Goal: Check status: Check status

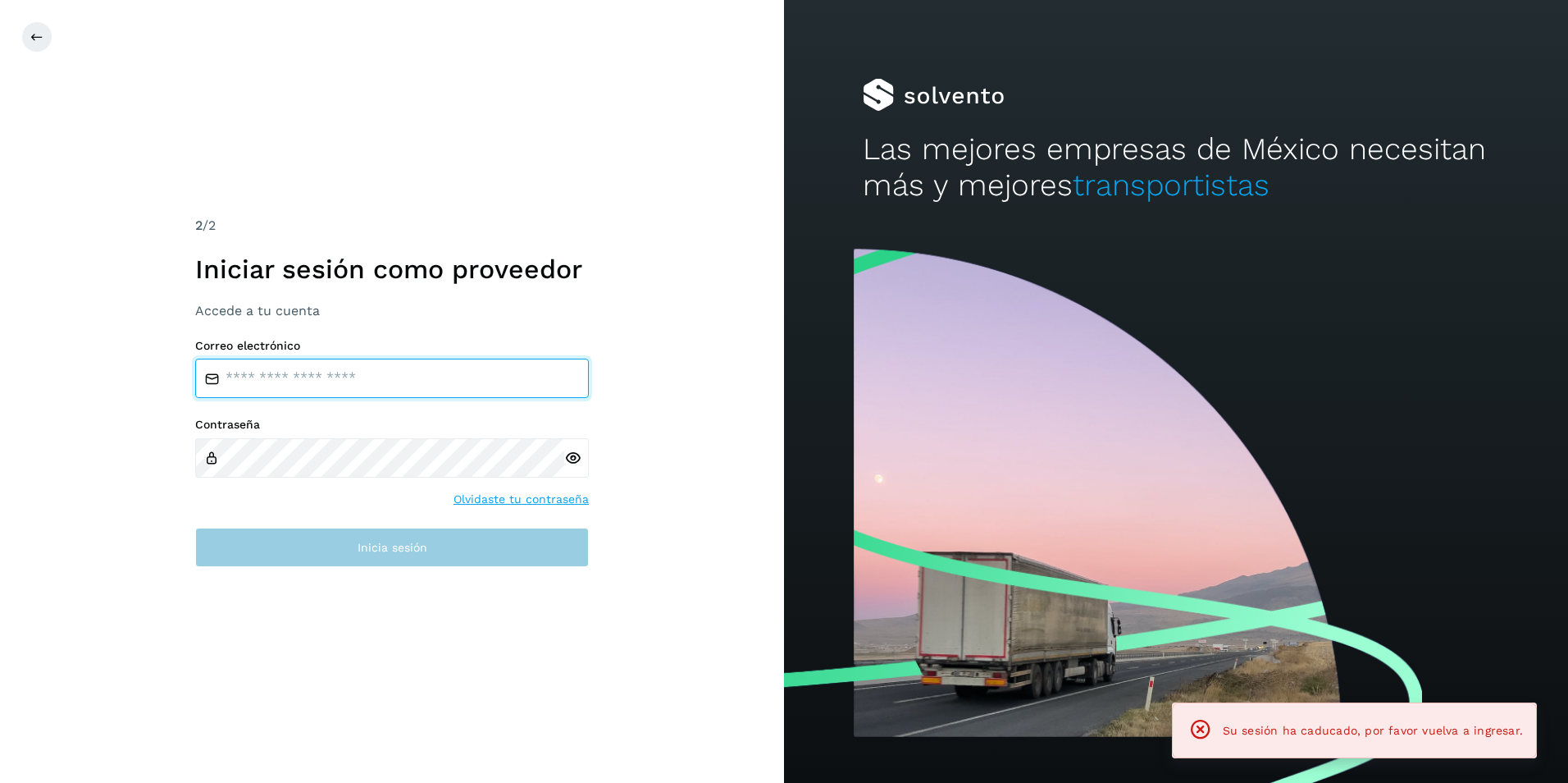
type input "**********"
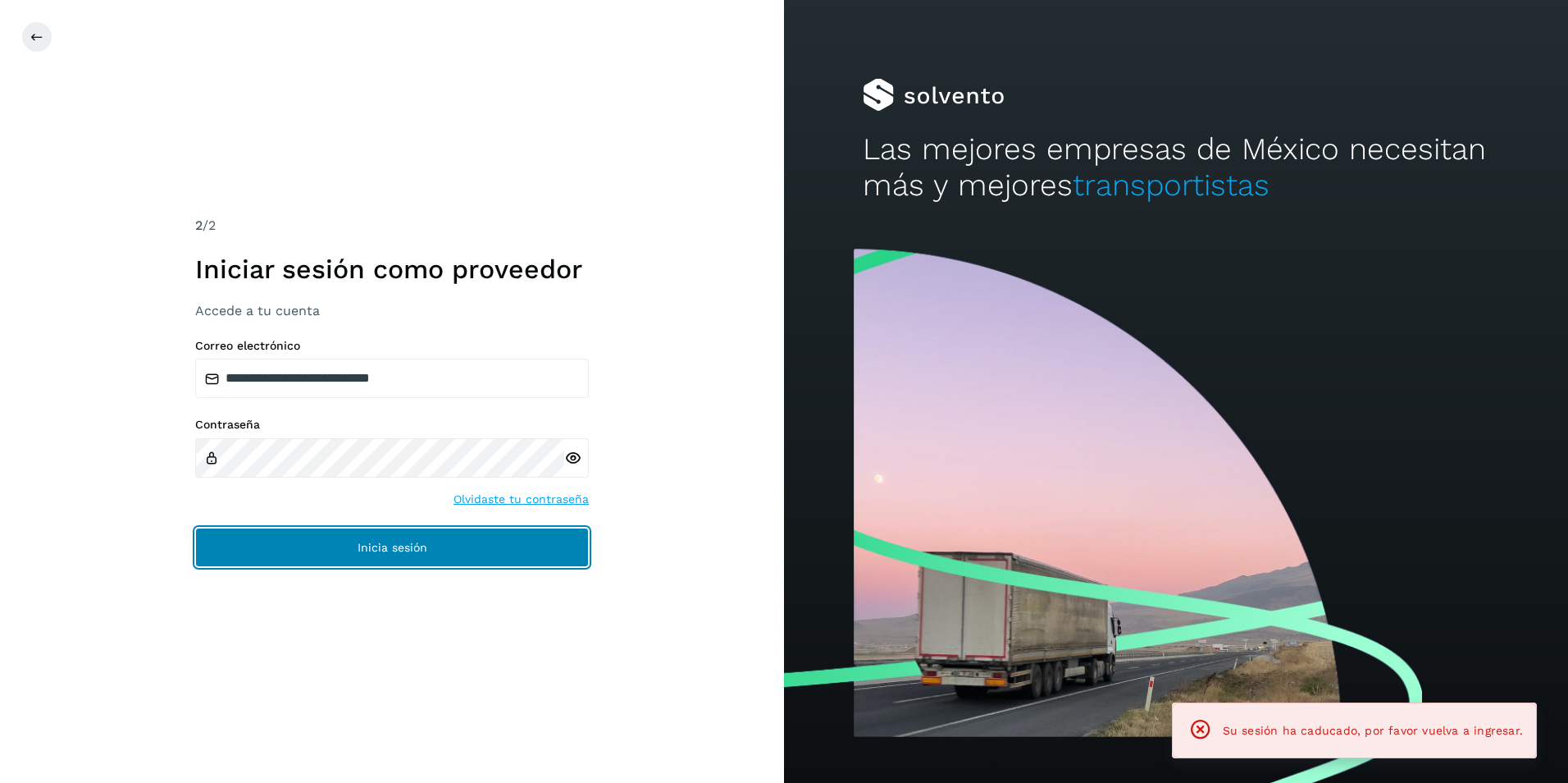
click at [352, 559] on button "Inicia sesión" at bounding box center [392, 548] width 394 height 40
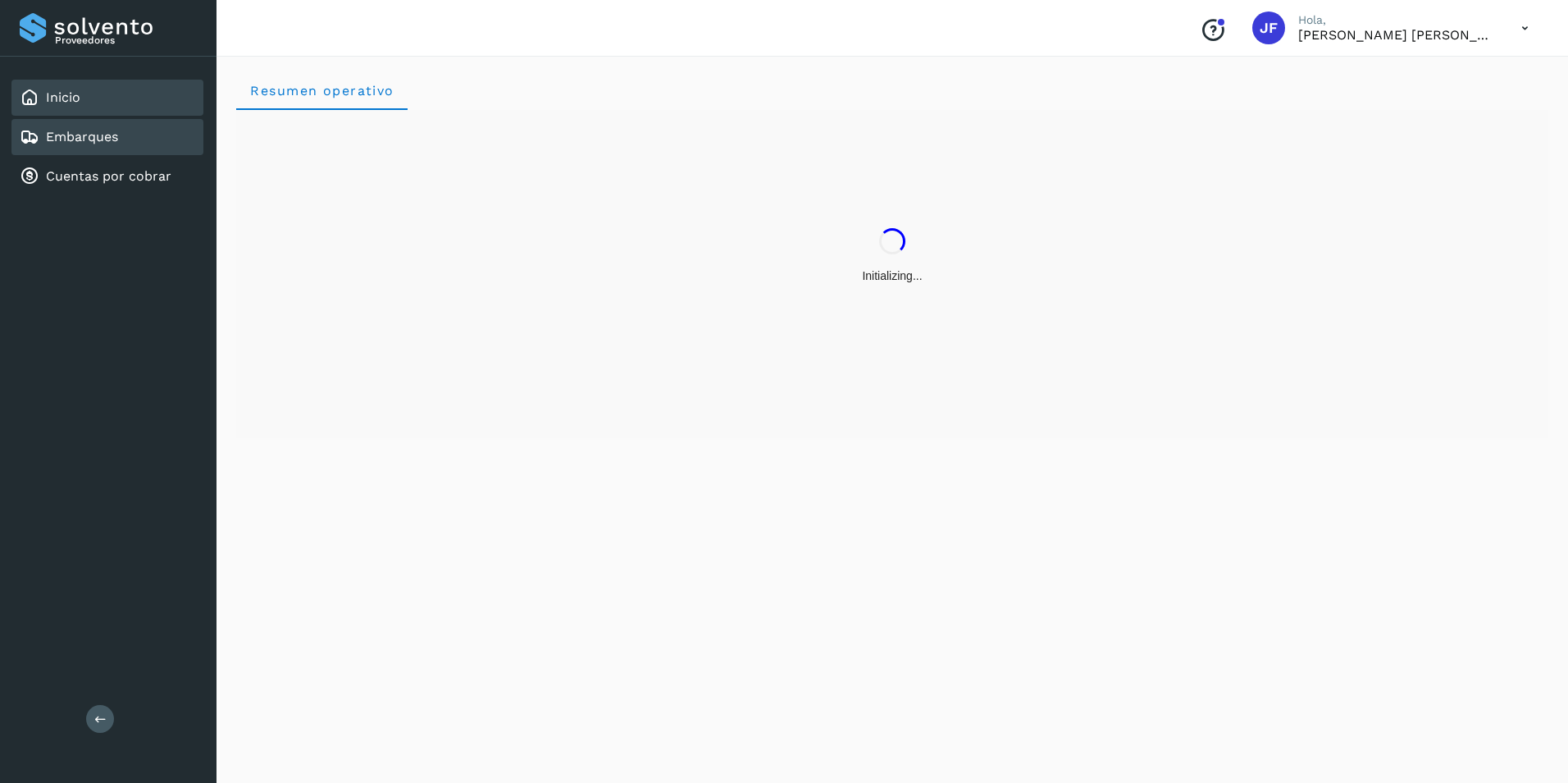
click at [102, 140] on link "Embarques" at bounding box center [82, 137] width 72 height 15
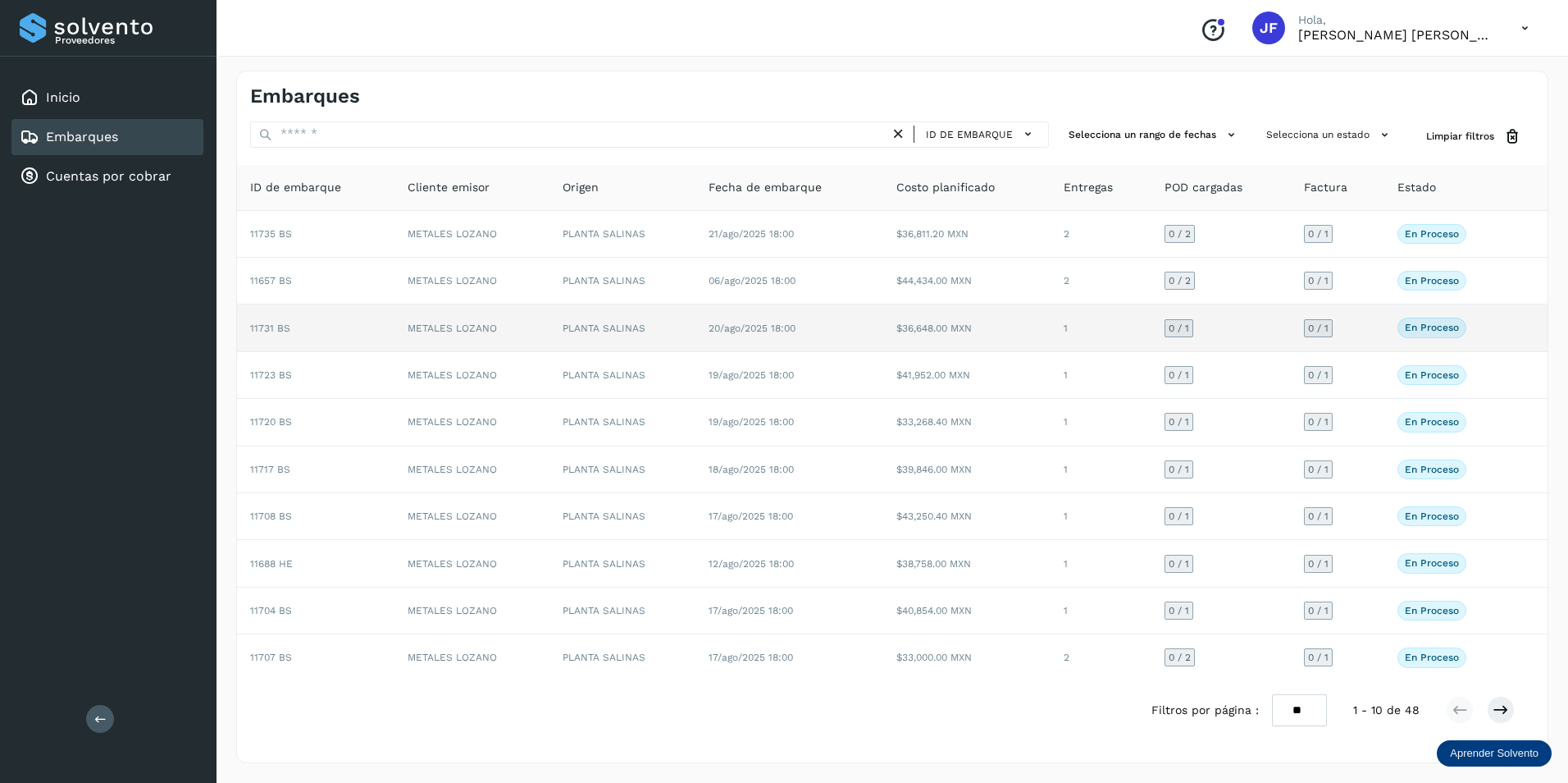
click at [1499, 330] on div "En proceso Verifica el estado de la factura o entregas asociadas a este embarque" at bounding box center [1448, 327] width 101 height 20
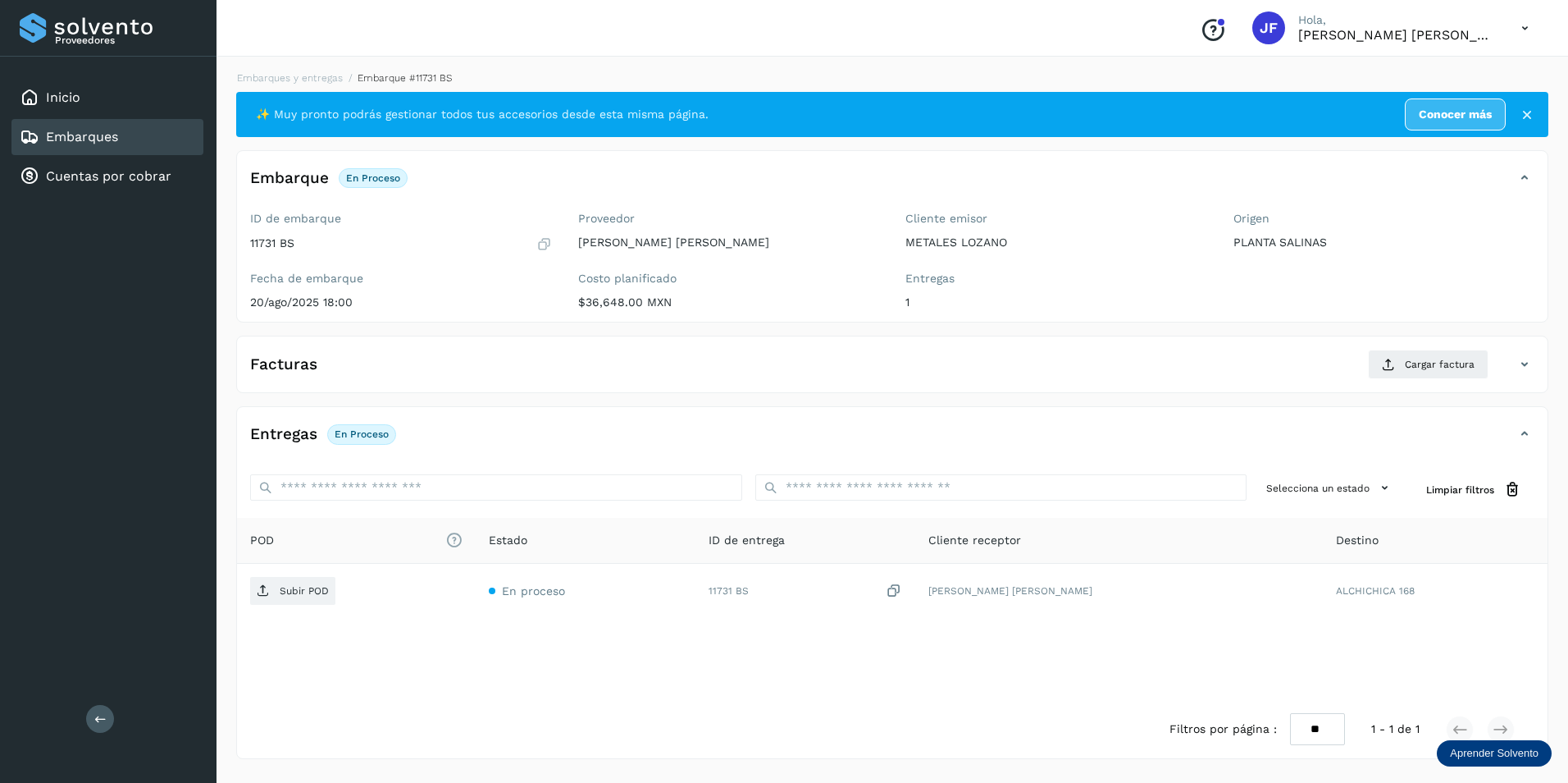
drag, startPoint x: 549, startPoint y: 636, endPoint x: 507, endPoint y: 620, distance: 44.9
click at [549, 638] on div "POD El tamaño máximo de archivo es de 20 Mb. Estado ID de entrega Cliente recep…" at bounding box center [893, 609] width 1311 height 182
click at [132, 134] on div "Embarques" at bounding box center [107, 137] width 192 height 36
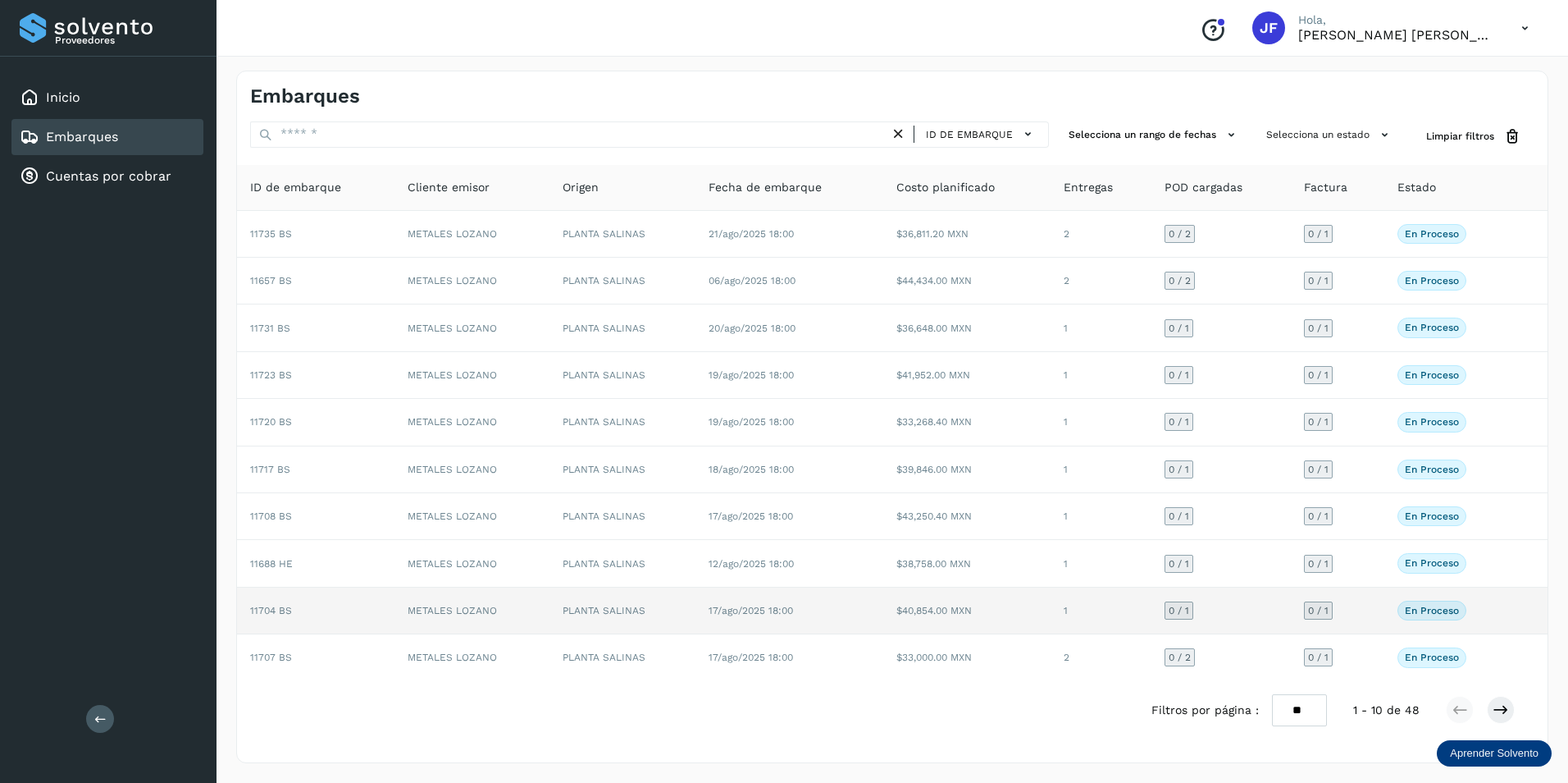
click at [1494, 606] on div "En proceso Verifica el estado de la factura o entregas asociadas a este embarque" at bounding box center [1448, 610] width 101 height 20
